Goal: Task Accomplishment & Management: Manage account settings

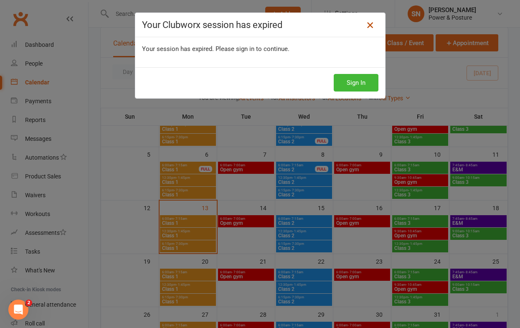
click at [372, 27] on icon at bounding box center [370, 25] width 10 height 10
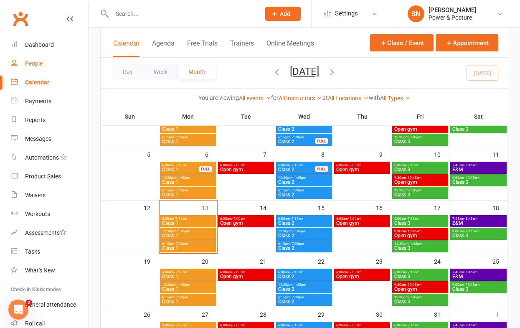
click at [36, 61] on div "People" at bounding box center [34, 63] width 18 height 7
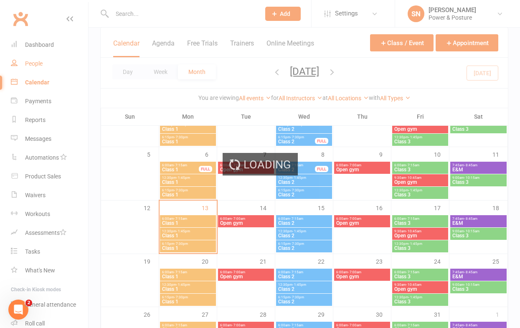
select select "100"
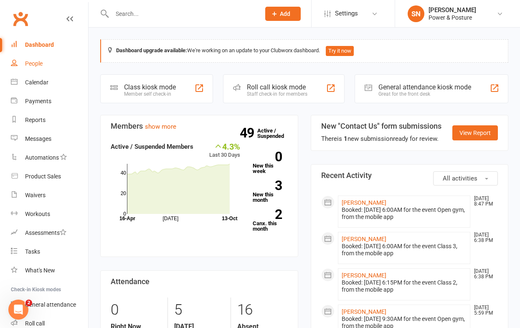
click at [35, 64] on div "People" at bounding box center [34, 63] width 18 height 7
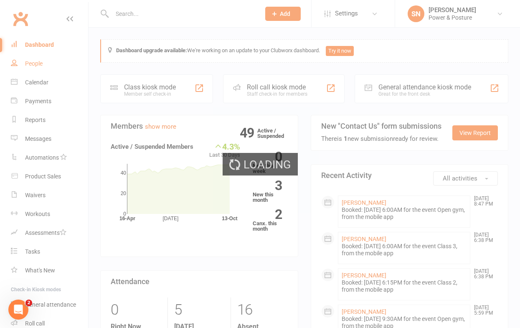
select select "100"
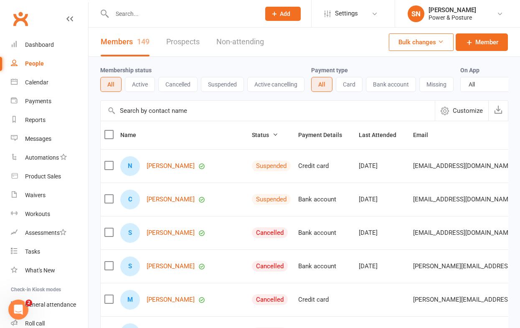
click at [136, 85] on button "Active" at bounding box center [140, 84] width 30 height 15
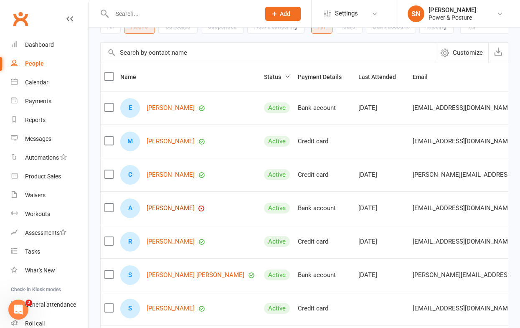
click at [164, 210] on link "Anna Horan" at bounding box center [171, 208] width 48 height 7
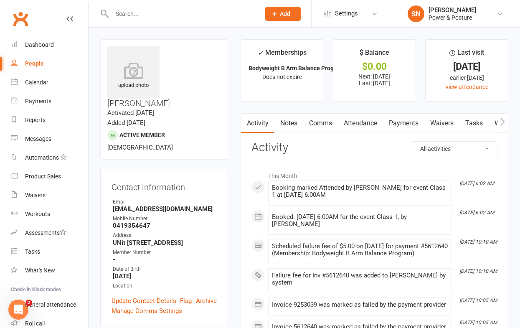
click at [410, 124] on link "Payments" at bounding box center [403, 123] width 41 height 19
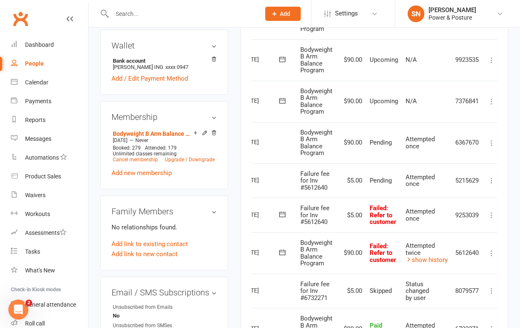
scroll to position [0, 37]
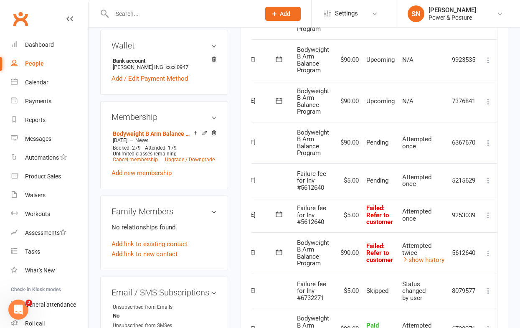
click at [488, 179] on icon at bounding box center [488, 180] width 8 height 8
